Goal: Transaction & Acquisition: Register for event/course

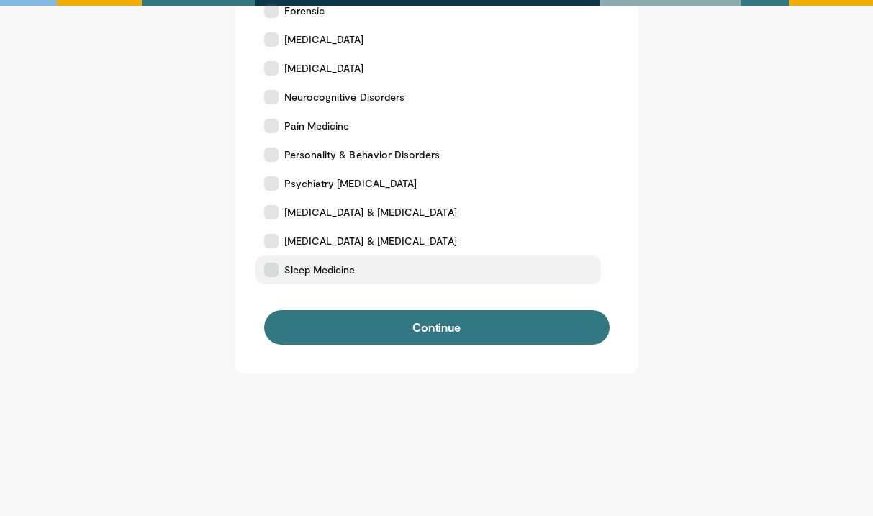
scroll to position [490, 0]
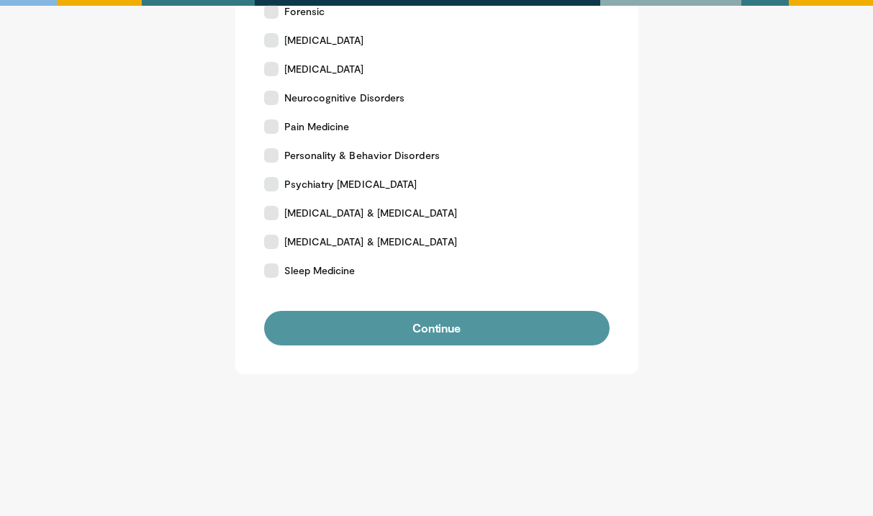
scroll to position [485, 0]
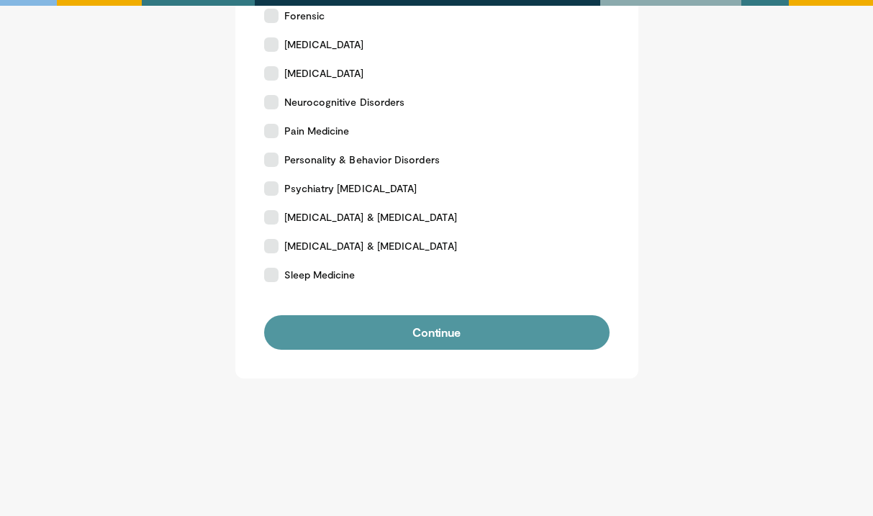
click at [526, 335] on button "Continue" at bounding box center [437, 332] width 346 height 35
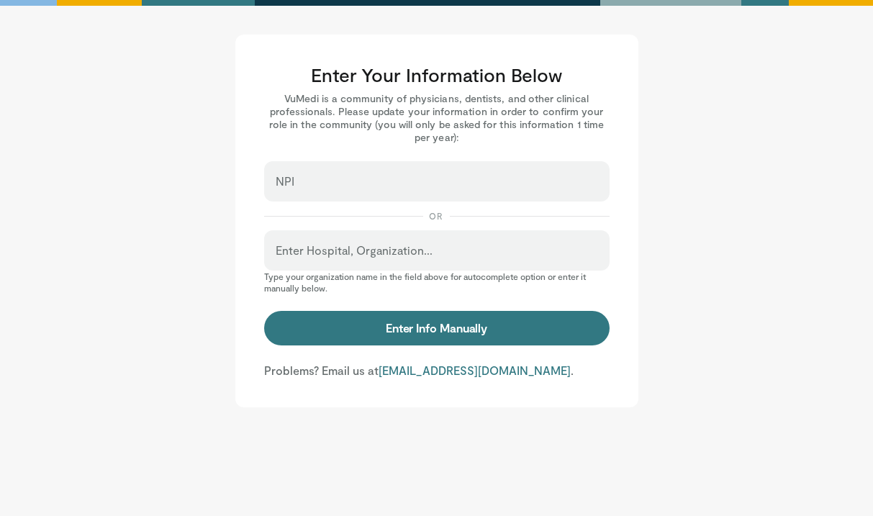
click at [306, 109] on p "VuMedi is a community of physicians, dentists, and other clinical professionals…" at bounding box center [437, 118] width 346 height 52
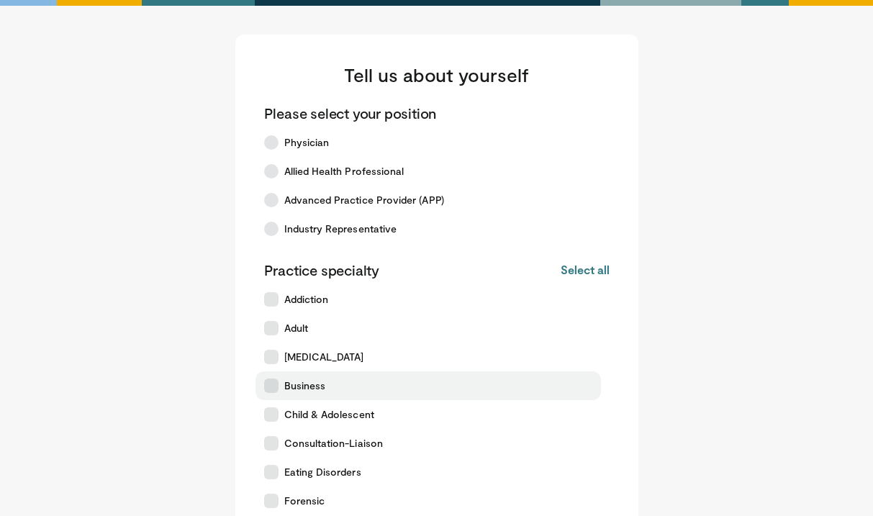
scroll to position [536, 0]
